Goal: Task Accomplishment & Management: Use online tool/utility

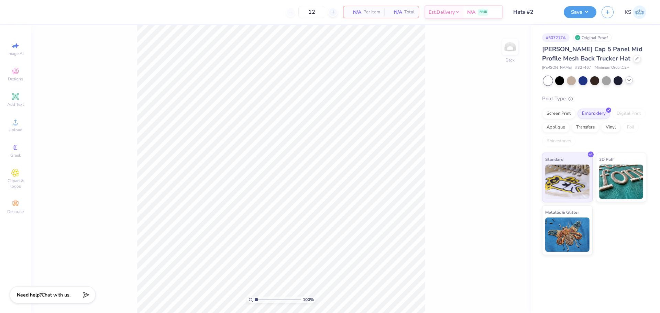
click at [630, 81] on icon at bounding box center [628, 79] width 5 height 5
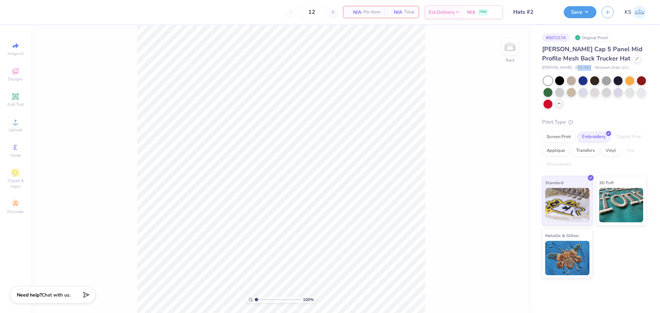
drag, startPoint x: 576, startPoint y: 65, endPoint x: 569, endPoint y: 71, distance: 9.2
click at [564, 67] on div "Otto Cap 5 Panel Mid Profile Mesh Back Trucker Hat Otto Cap # 32-467 Minimum Or…" at bounding box center [594, 58] width 104 height 26
copy span "32-467"
click at [633, 61] on div at bounding box center [637, 58] width 8 height 8
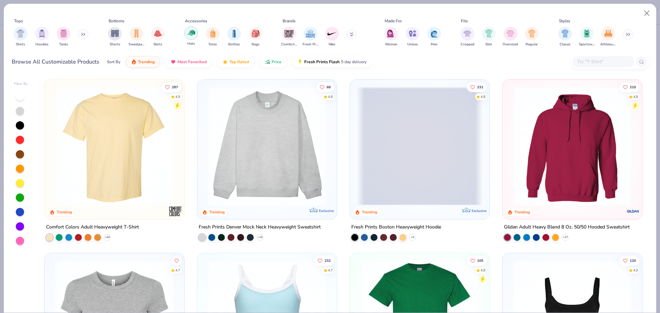
click at [189, 33] on img "filter for Hats" at bounding box center [191, 33] width 8 height 8
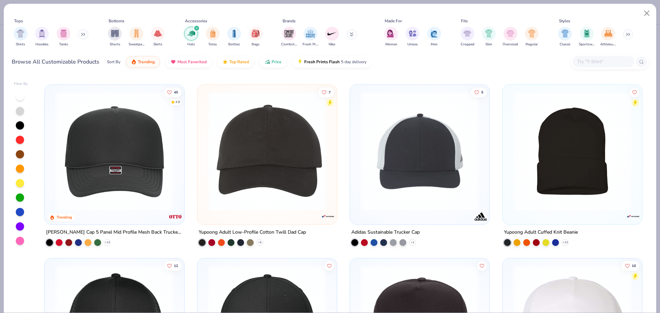
scroll to position [172, 0]
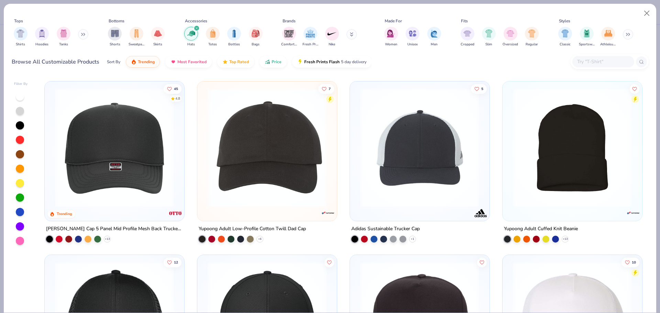
click at [288, 155] on img at bounding box center [267, 147] width 126 height 119
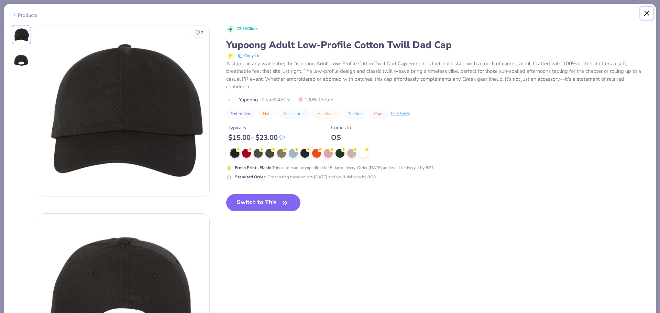
click at [645, 13] on button "Close" at bounding box center [646, 13] width 13 height 13
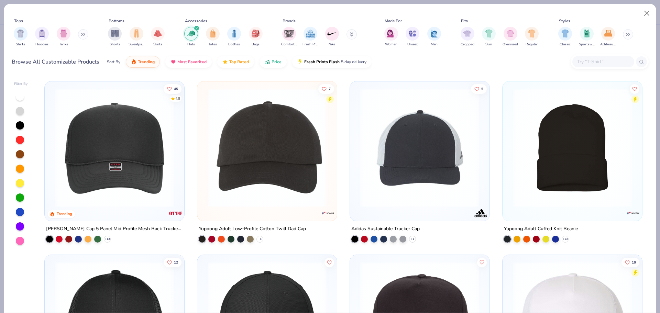
click at [133, 169] on img at bounding box center [115, 147] width 126 height 119
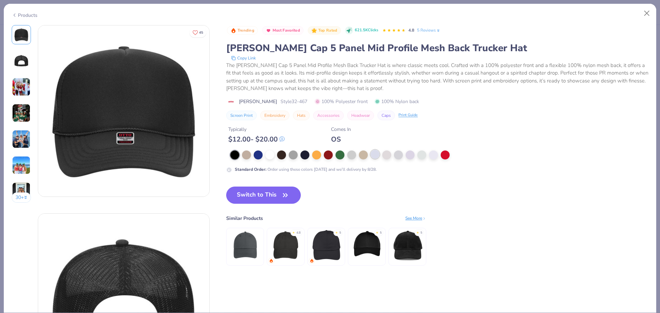
click at [379, 154] on div at bounding box center [374, 154] width 9 height 9
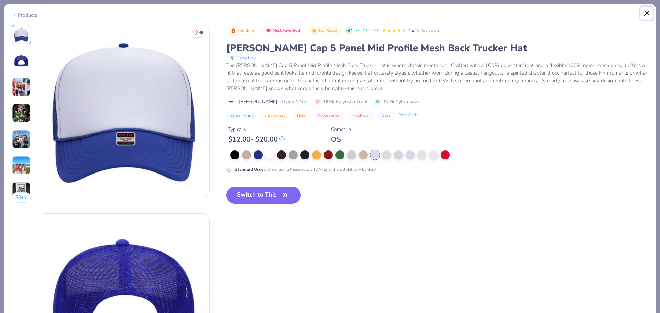
click at [648, 12] on button "Close" at bounding box center [646, 13] width 13 height 13
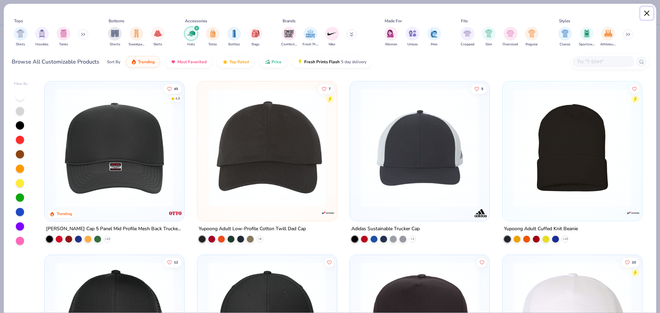
click at [646, 12] on button "Close" at bounding box center [646, 13] width 13 height 13
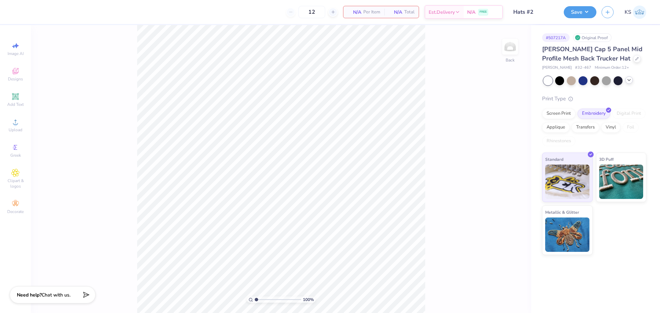
click at [628, 81] on icon at bounding box center [628, 79] width 5 height 5
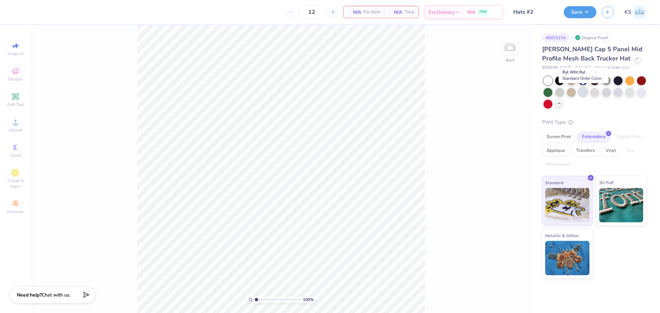
click at [581, 93] on div at bounding box center [582, 91] width 9 height 9
click at [17, 101] on div "Add Text" at bounding box center [15, 100] width 24 height 20
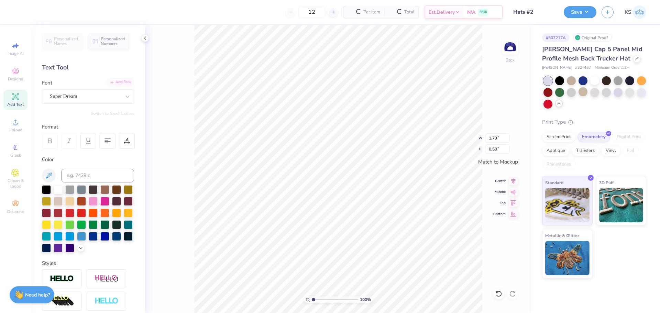
click at [122, 81] on div "Add Font" at bounding box center [120, 82] width 27 height 8
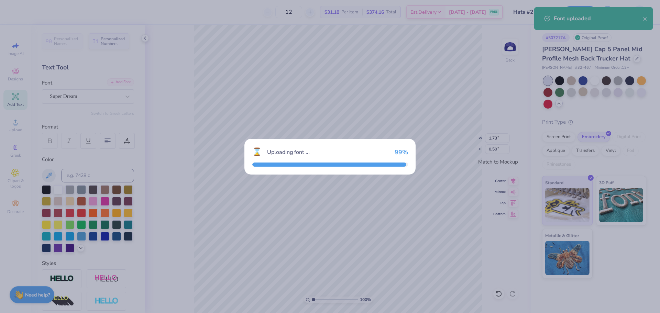
type input "1.09"
type input "0.48"
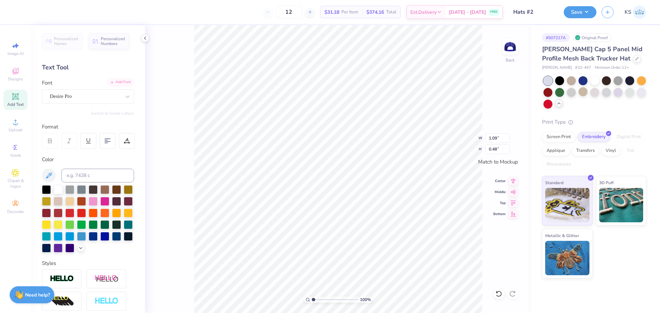
scroll to position [6, 1]
type textarea "AKPSI"
type input "1.21"
type input "0.50"
click at [499, 138] on input "1.21" at bounding box center [497, 138] width 25 height 10
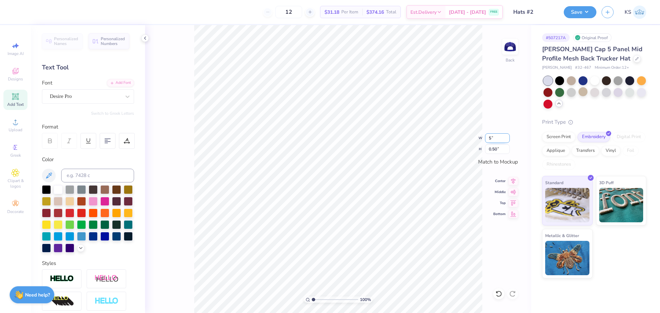
type input "4.98"
type input "2.07"
click at [498, 140] on input "4.98" at bounding box center [497, 138] width 25 height 10
type input "4.00"
type input "1.66"
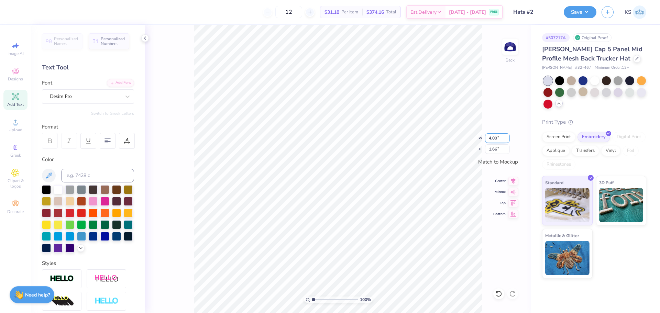
click at [494, 138] on input "4.00" at bounding box center [497, 138] width 25 height 10
type input "4.50"
type input "1.87"
click at [8, 123] on div "Upload" at bounding box center [15, 125] width 24 height 20
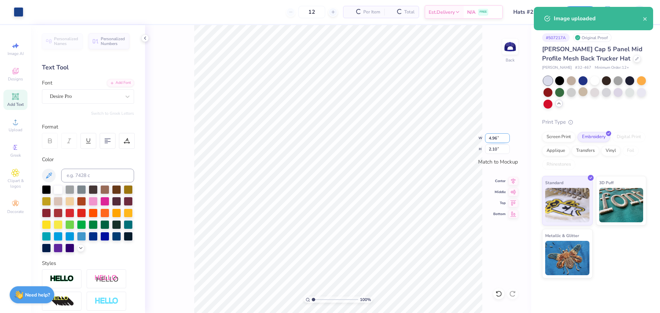
click at [498, 138] on input "4.96" at bounding box center [497, 138] width 25 height 10
type input "4.50"
type input "1.91"
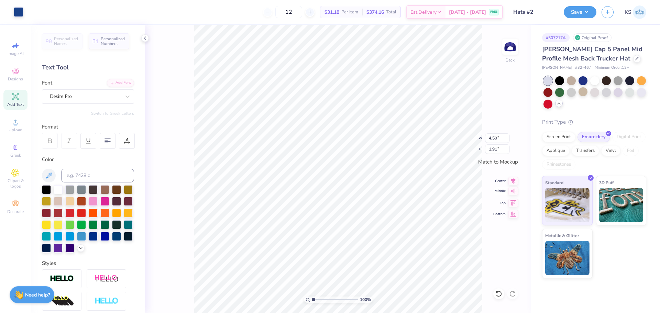
drag, startPoint x: 510, startPoint y: 181, endPoint x: 510, endPoint y: 192, distance: 11.4
click at [510, 181] on icon at bounding box center [513, 181] width 10 height 8
click at [513, 203] on icon at bounding box center [513, 202] width 10 height 8
click at [514, 215] on icon at bounding box center [513, 213] width 10 height 8
click at [573, 11] on button "Save" at bounding box center [580, 11] width 33 height 12
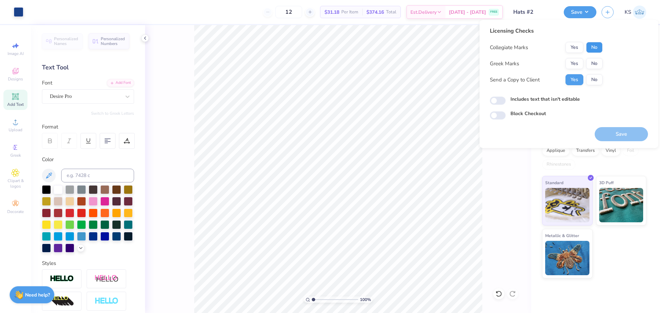
click at [592, 48] on button "No" at bounding box center [594, 47] width 16 height 11
drag, startPoint x: 579, startPoint y: 60, endPoint x: 606, endPoint y: 114, distance: 59.9
click at [580, 60] on button "Yes" at bounding box center [574, 63] width 18 height 11
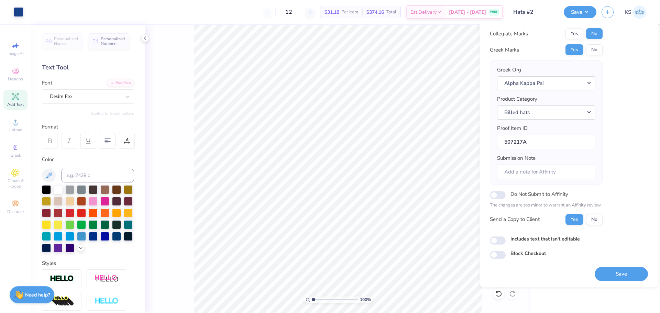
scroll to position [15, 0]
click at [599, 274] on button "Save" at bounding box center [620, 273] width 53 height 14
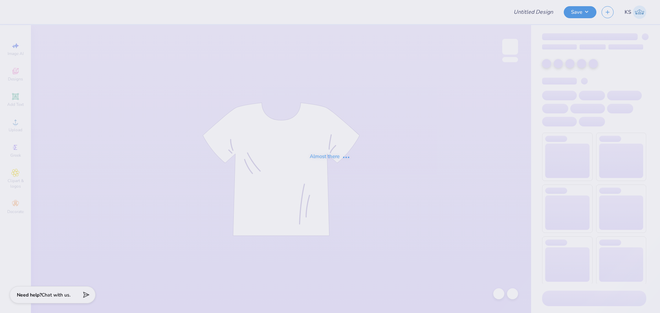
type input "Hats #2"
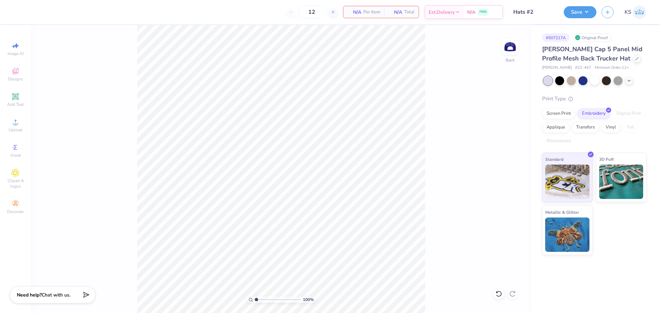
click at [0, 130] on div "Image AI Designs Add Text Upload Greek Clipart & logos Decorate" at bounding box center [15, 169] width 31 height 288
click at [6, 125] on div "Upload" at bounding box center [15, 125] width 24 height 20
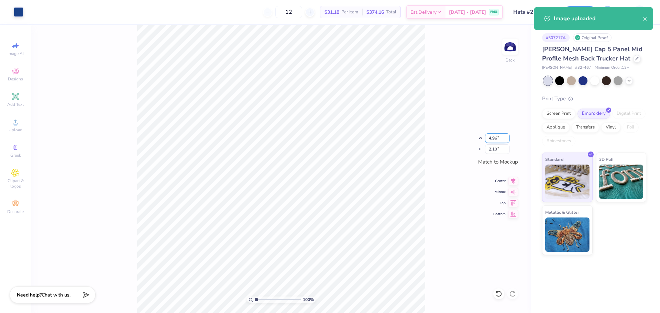
click at [499, 140] on input "4.96" at bounding box center [497, 138] width 25 height 10
type input "4.50"
type input "1.91"
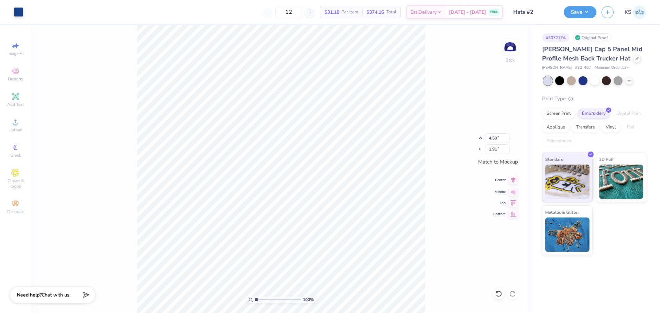
click at [515, 181] on icon at bounding box center [513, 180] width 10 height 8
click at [580, 11] on button "Save" at bounding box center [580, 11] width 33 height 12
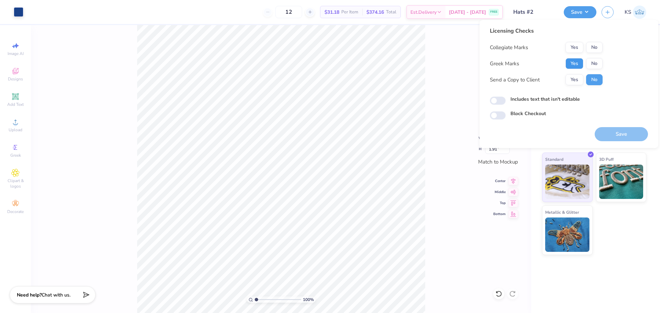
click at [578, 65] on button "Yes" at bounding box center [574, 63] width 18 height 11
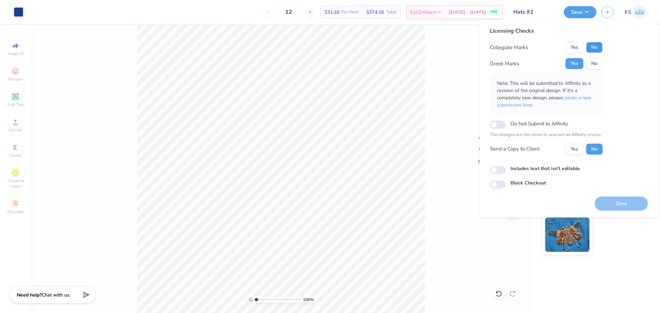
click at [596, 45] on button "No" at bounding box center [594, 47] width 16 height 11
click at [576, 150] on button "Yes" at bounding box center [574, 149] width 18 height 11
click at [612, 199] on button "Save" at bounding box center [620, 204] width 53 height 14
